Goal: Information Seeking & Learning: Check status

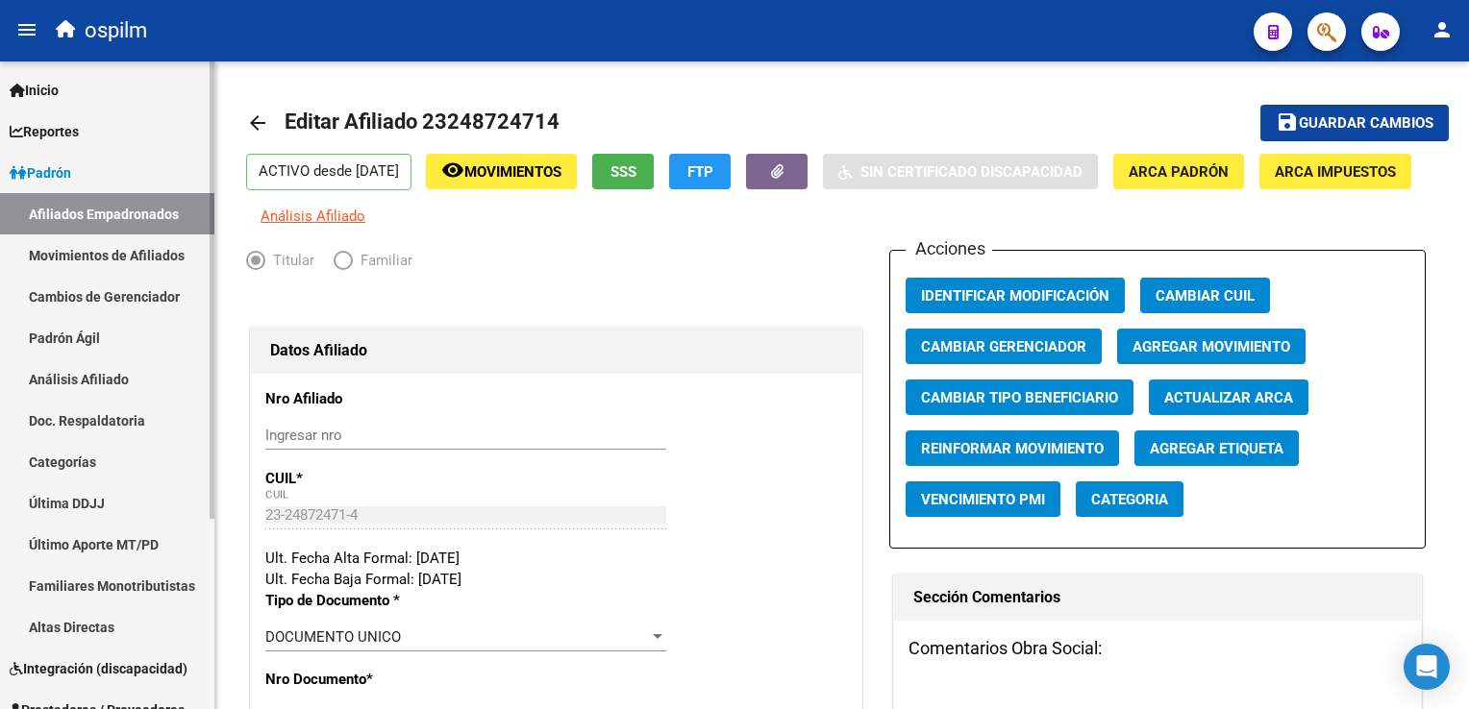
click at [54, 138] on span "Reportes" at bounding box center [44, 131] width 69 height 21
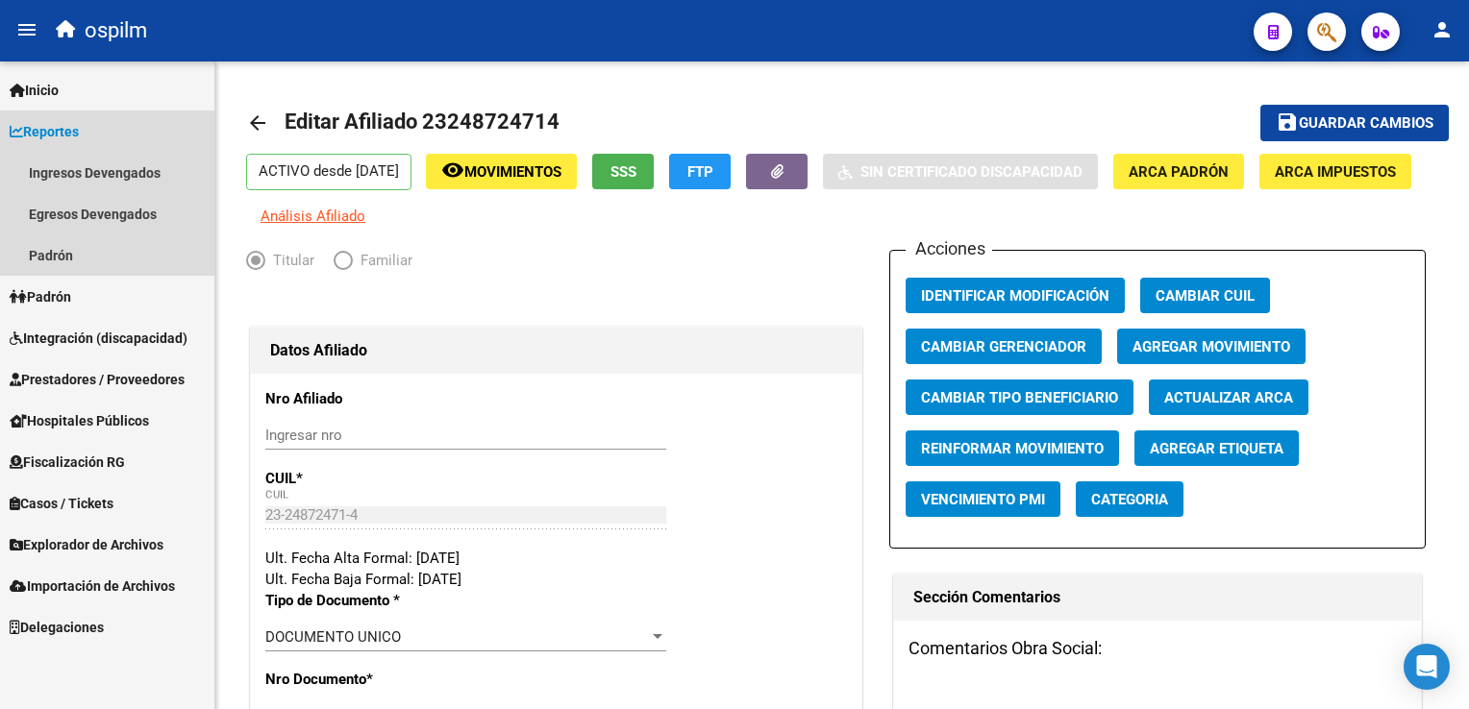
click at [54, 138] on span "Reportes" at bounding box center [44, 131] width 69 height 21
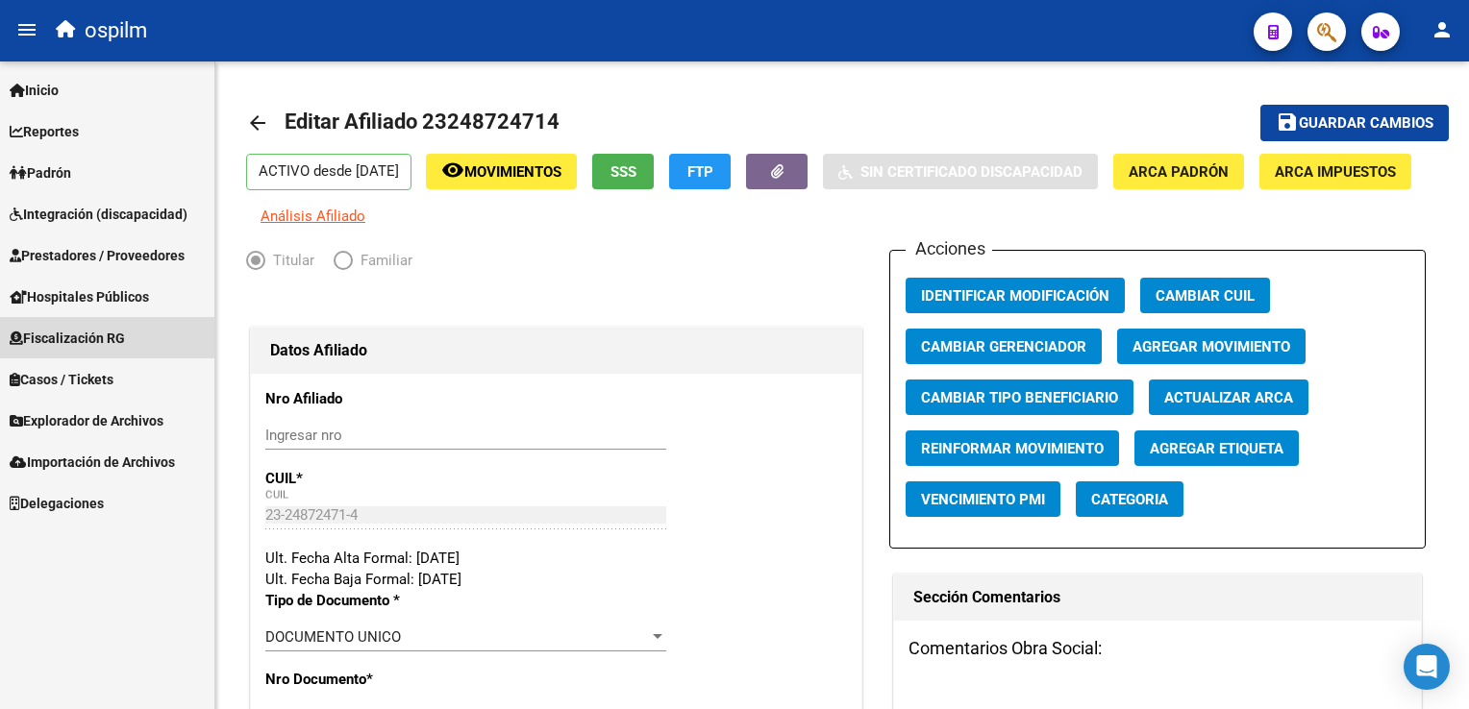
click at [50, 342] on span "Fiscalización RG" at bounding box center [67, 338] width 115 height 21
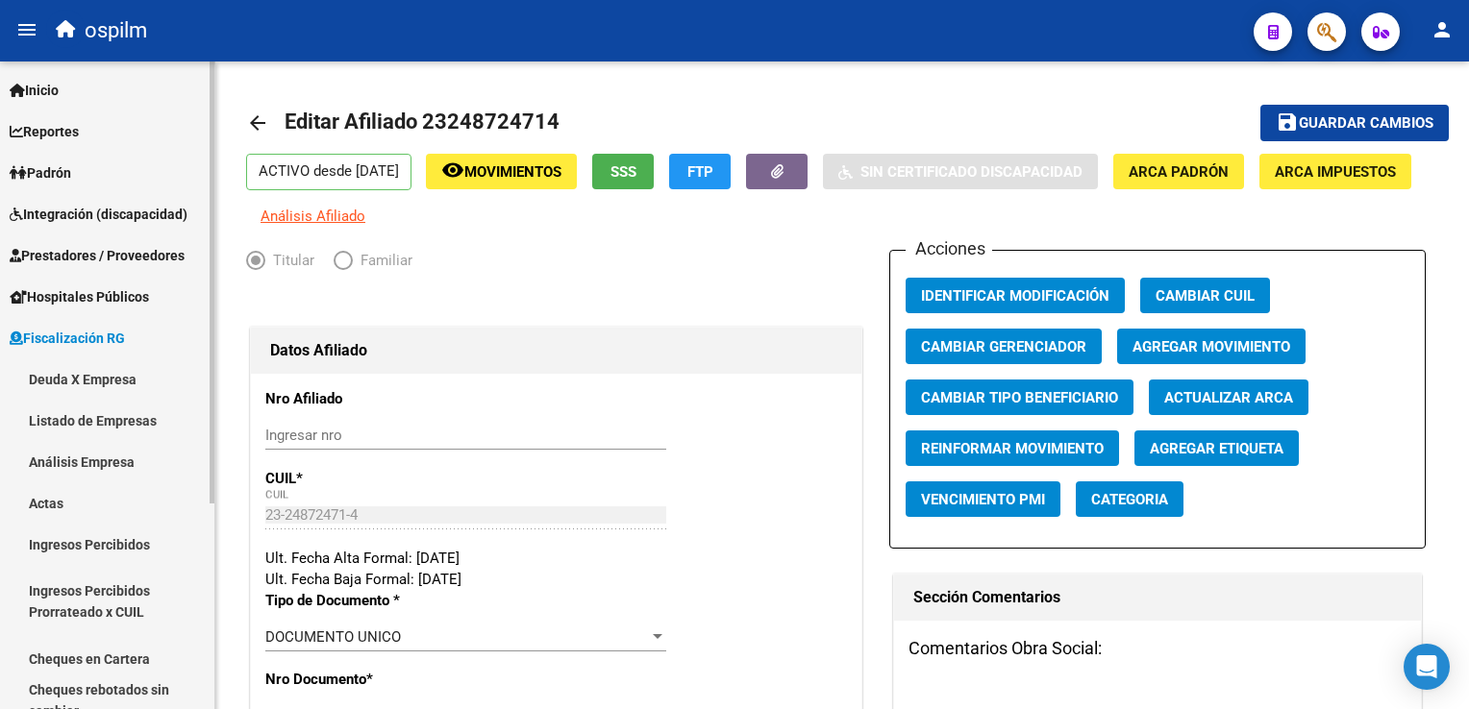
click at [87, 380] on link "Deuda X Empresa" at bounding box center [107, 379] width 214 height 41
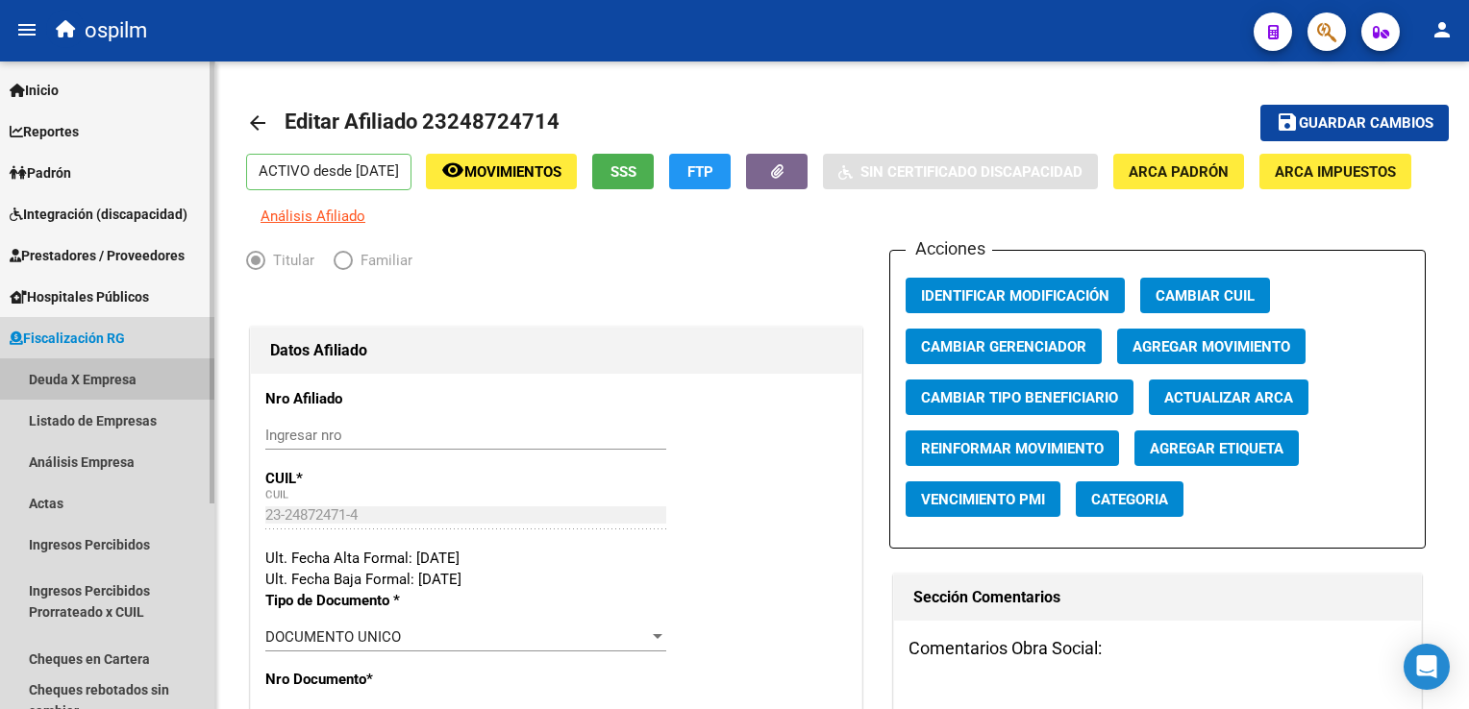
click at [104, 370] on link "Deuda X Empresa" at bounding box center [107, 379] width 214 height 41
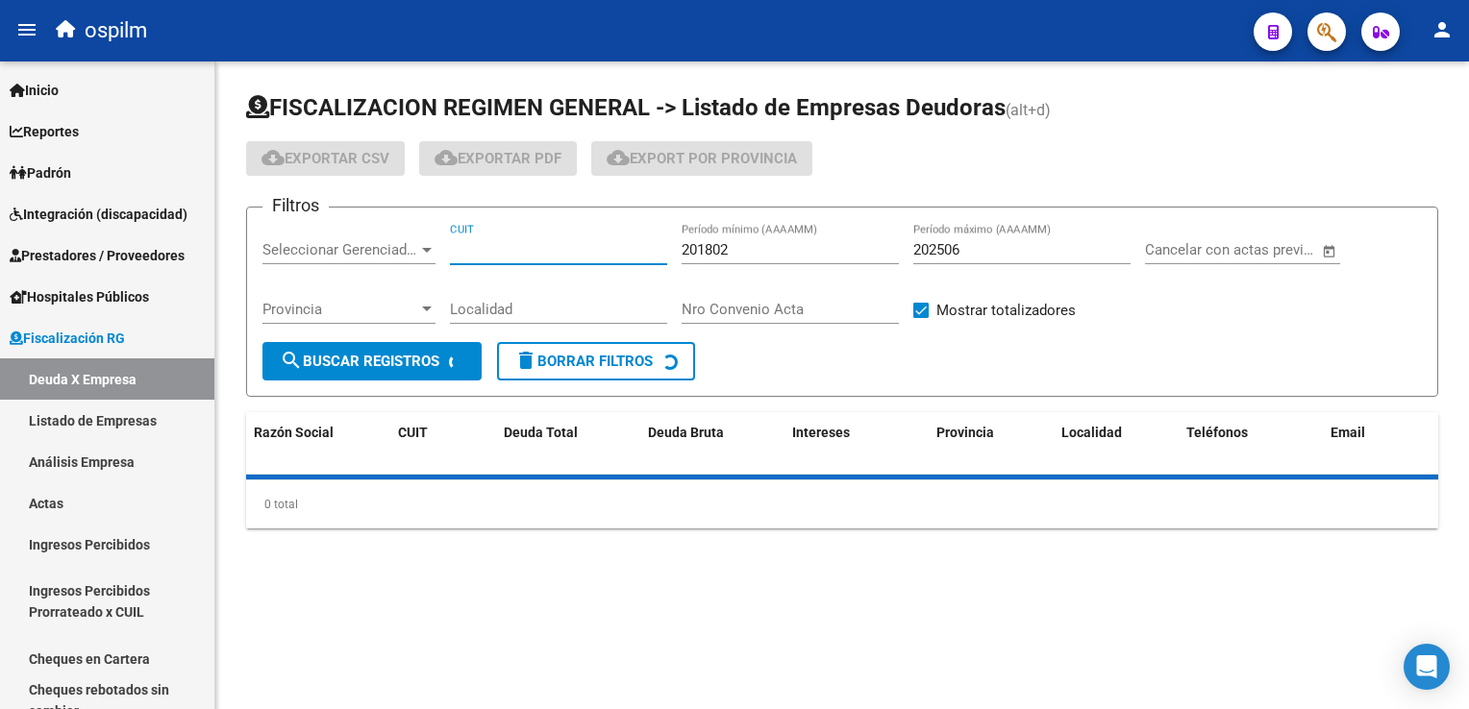
paste input "30-71496246-5"
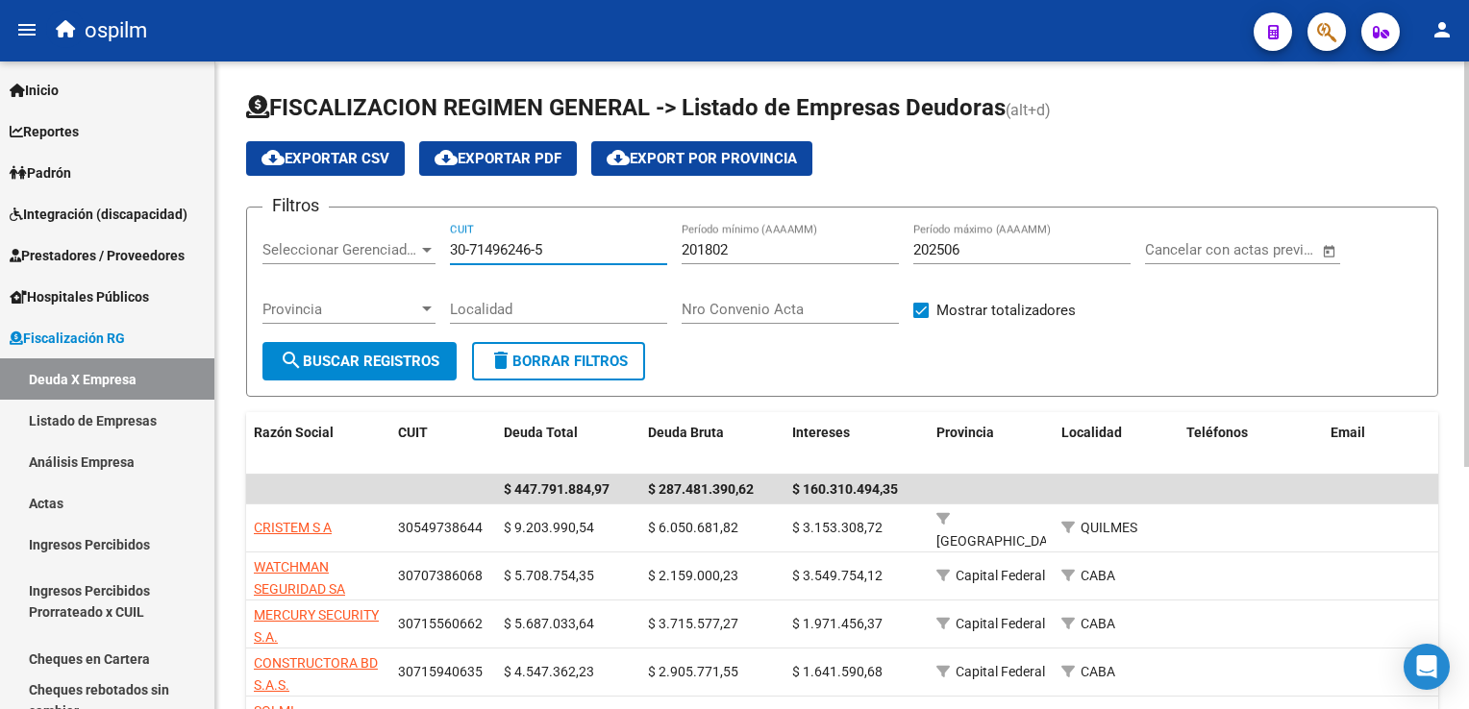
type input "30-71496246-5"
click at [380, 361] on span "search Buscar Registros" at bounding box center [360, 361] width 160 height 17
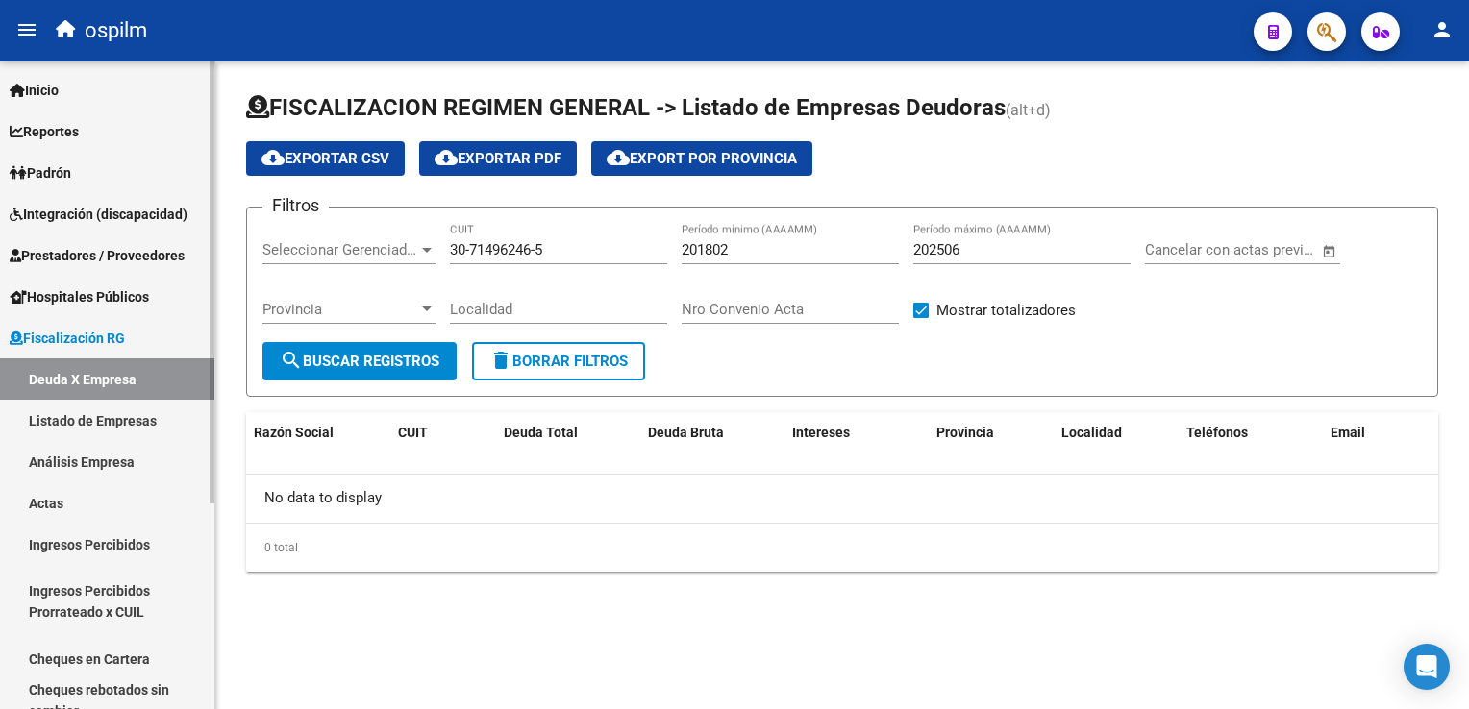
click at [73, 421] on link "Listado de Empresas" at bounding box center [107, 420] width 214 height 41
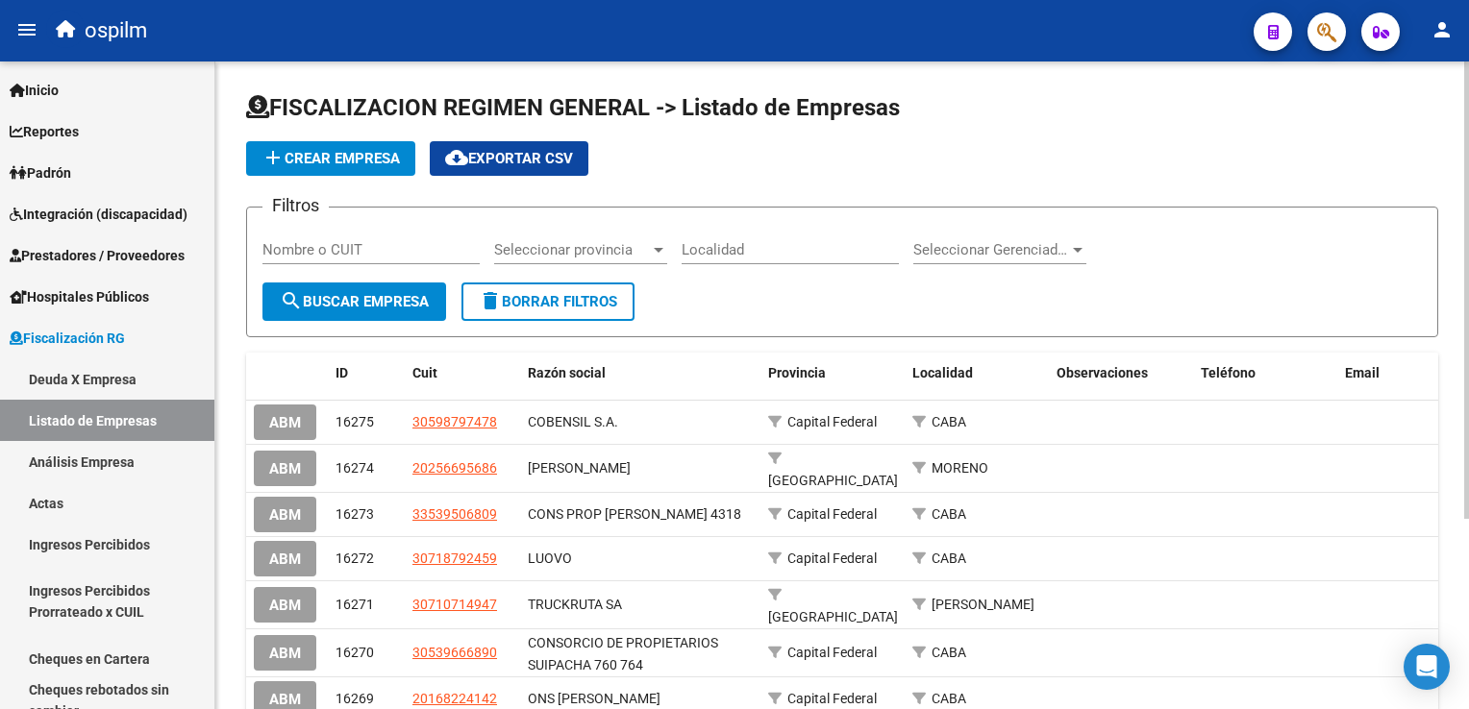
drag, startPoint x: 327, startPoint y: 259, endPoint x: 302, endPoint y: 249, distance: 26.8
paste input "CUIT 30-71496246-5"
type input "CUIT 30-71496246-5"
click at [346, 302] on span "search Buscar Empresa" at bounding box center [354, 301] width 149 height 17
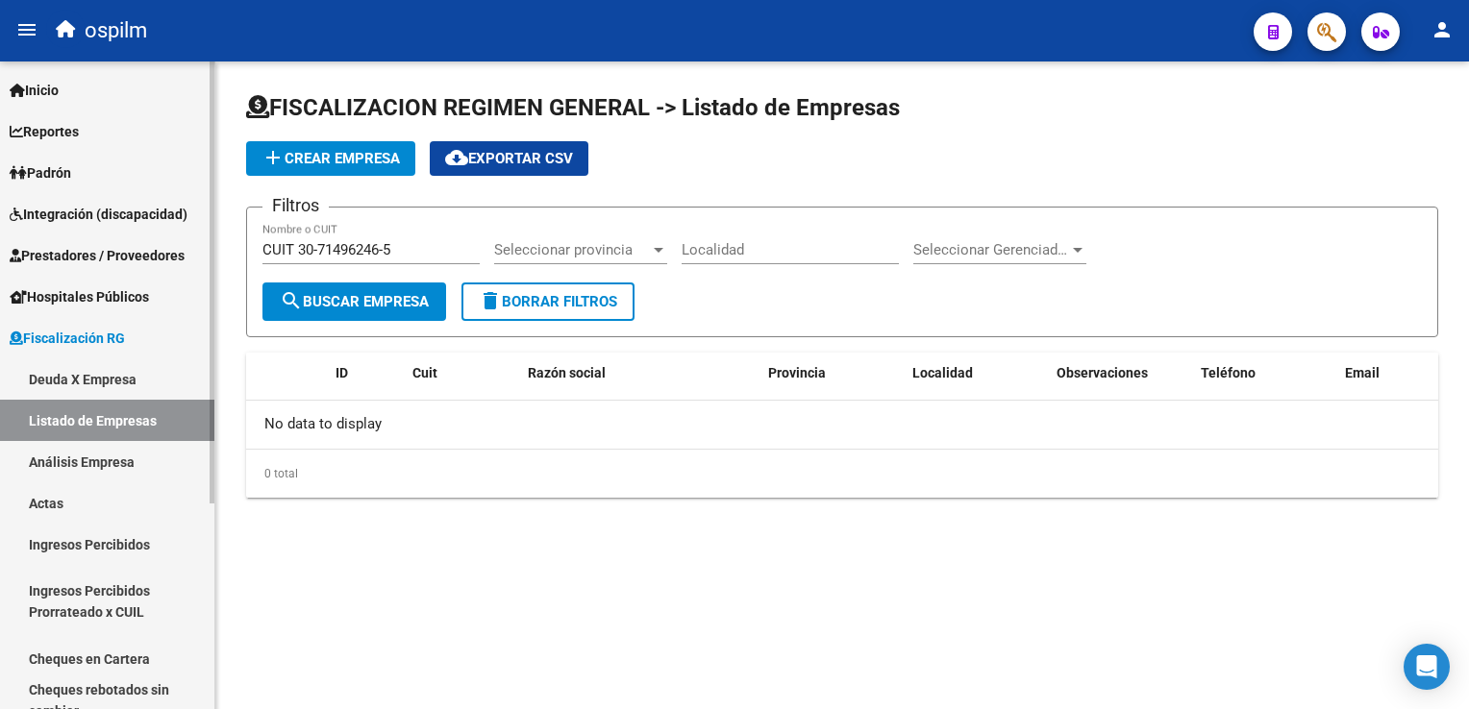
click at [97, 460] on link "Análisis Empresa" at bounding box center [107, 461] width 214 height 41
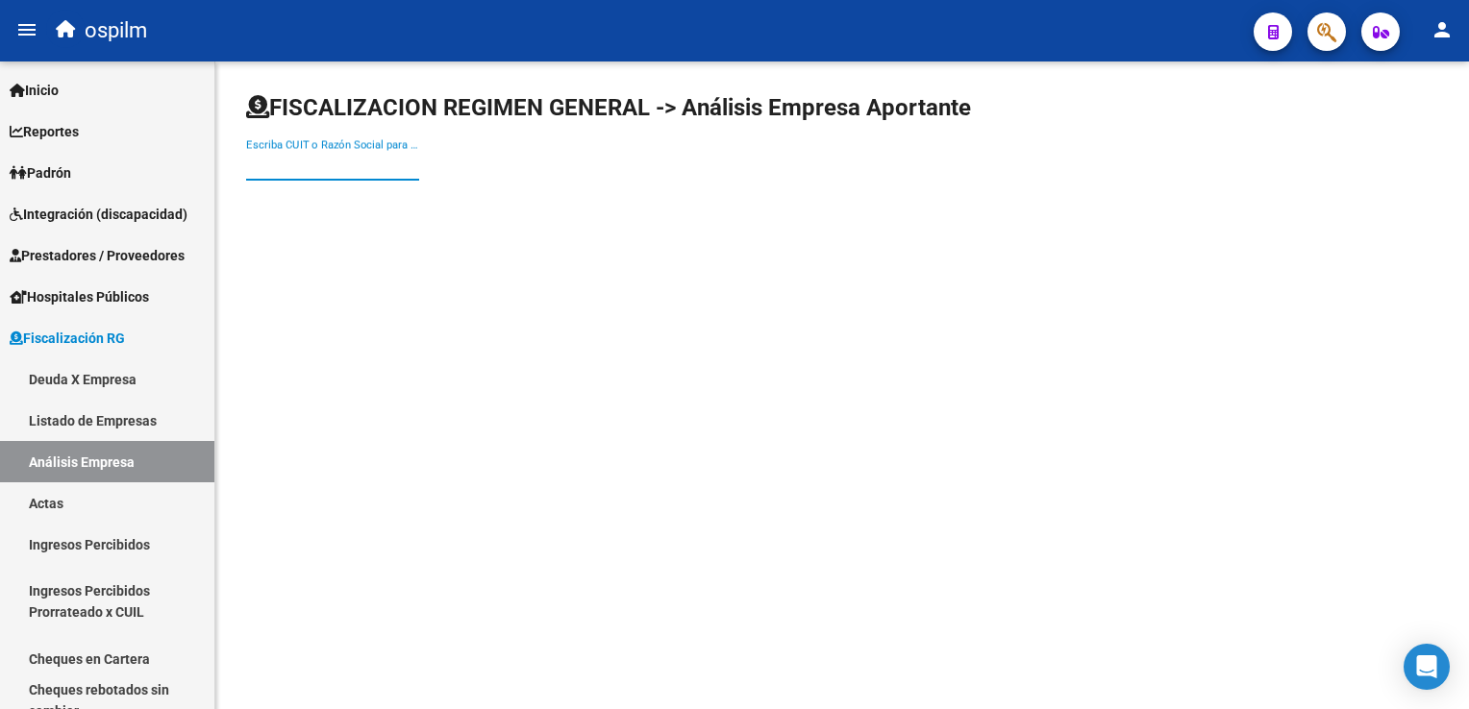
paste input "CUIT 30-71496246-5"
type input "CUIT 30-71496246-5"
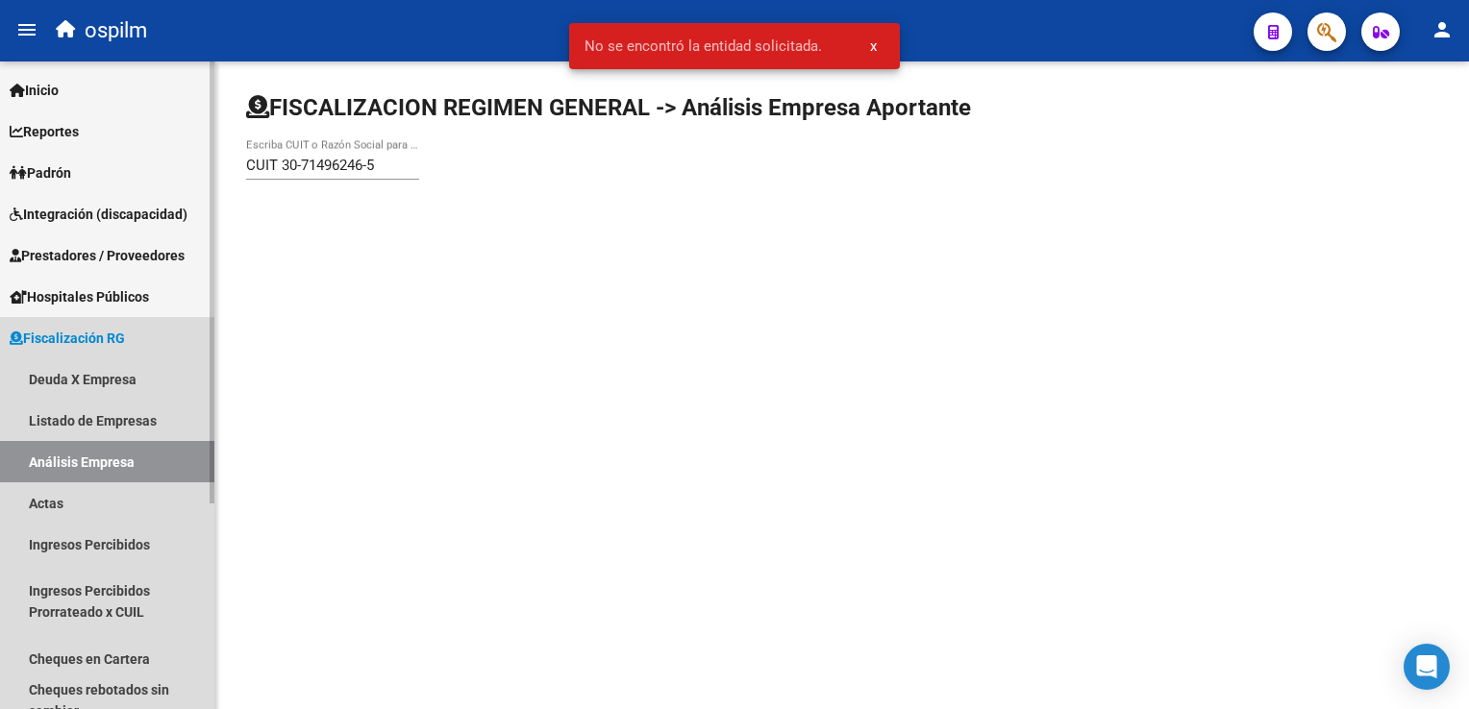
click at [21, 332] on icon at bounding box center [16, 338] width 13 height 13
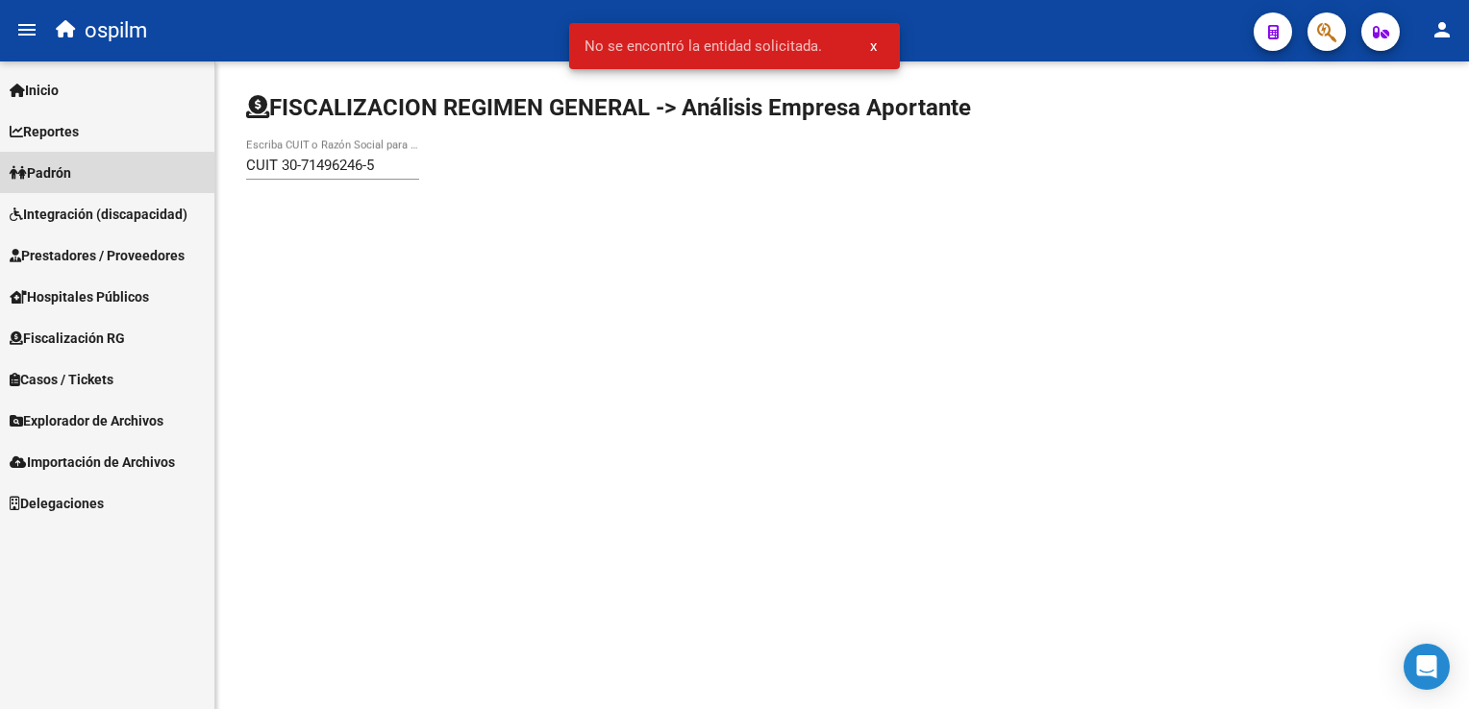
click at [57, 178] on span "Padrón" at bounding box center [41, 172] width 62 height 21
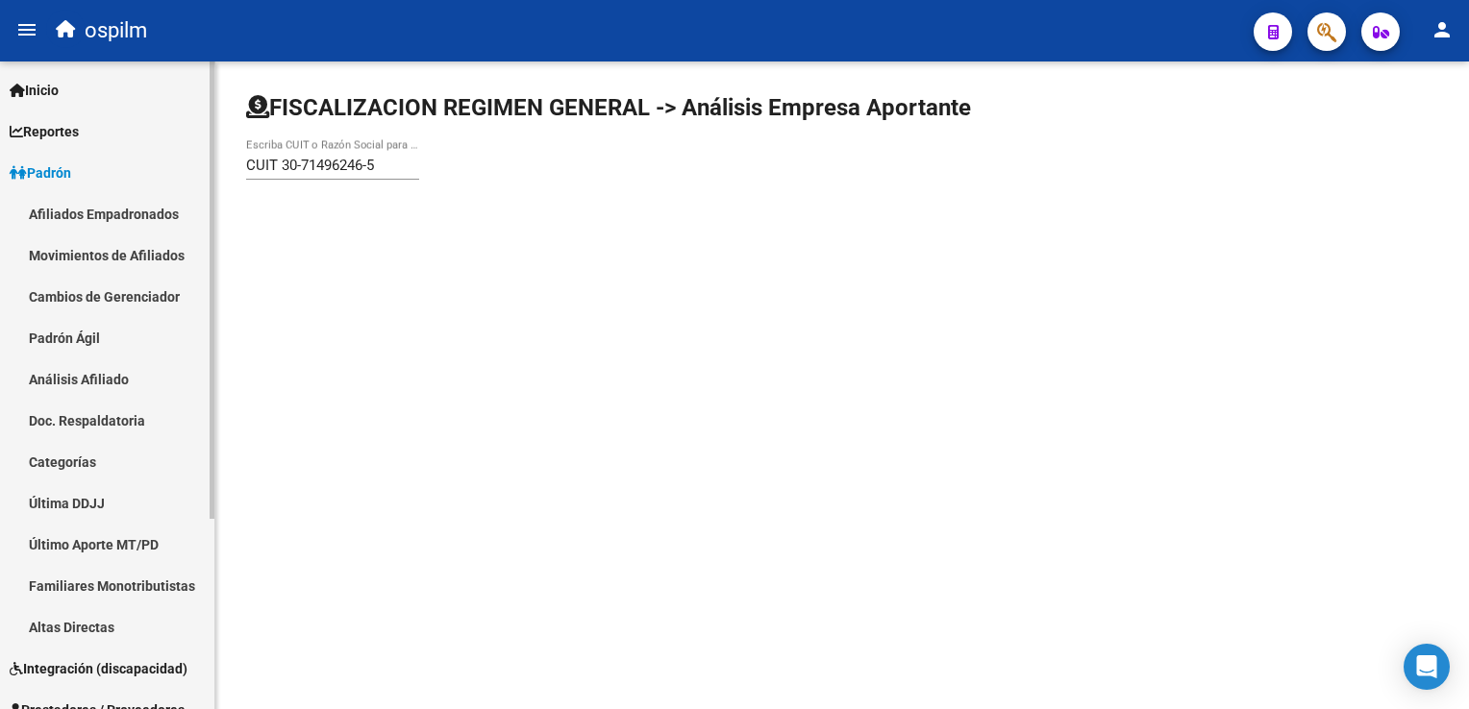
click at [120, 217] on link "Afiliados Empadronados" at bounding box center [107, 213] width 214 height 41
